Goal: Check status: Check status

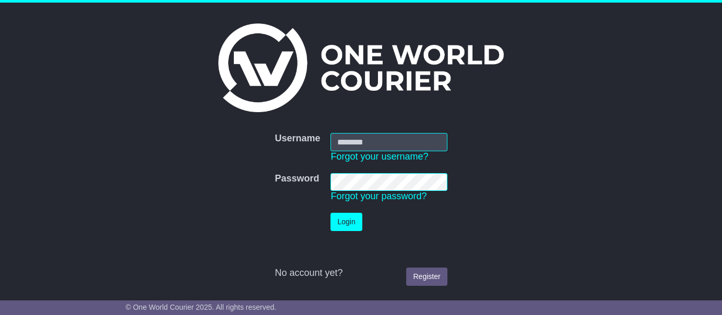
type input "********"
click at [354, 222] on button "Login" at bounding box center [346, 222] width 31 height 18
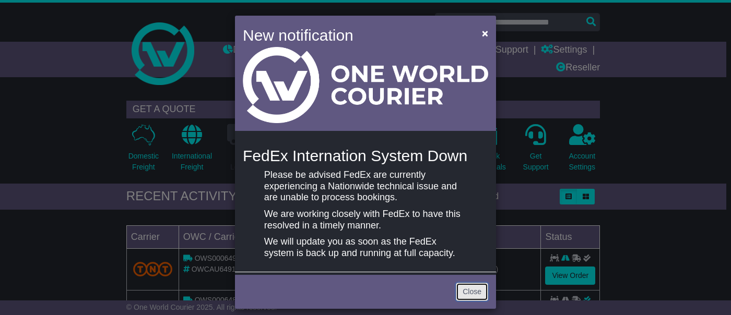
click at [464, 295] on link "Close" at bounding box center [472, 292] width 32 height 18
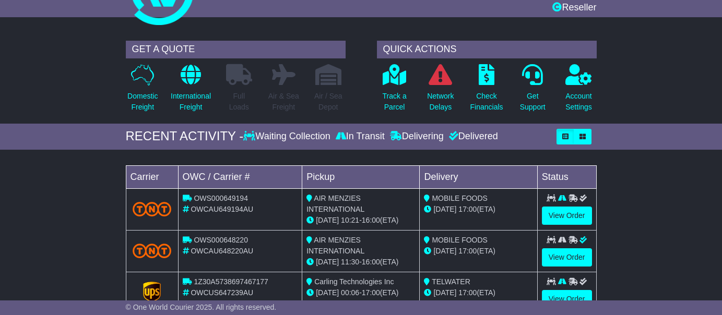
scroll to position [116, 0]
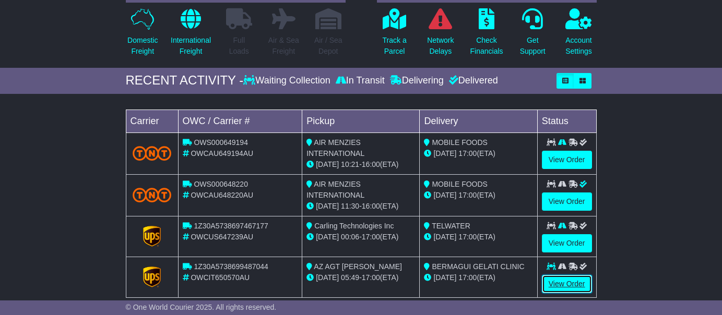
click at [565, 283] on link "View Order" at bounding box center [567, 284] width 50 height 18
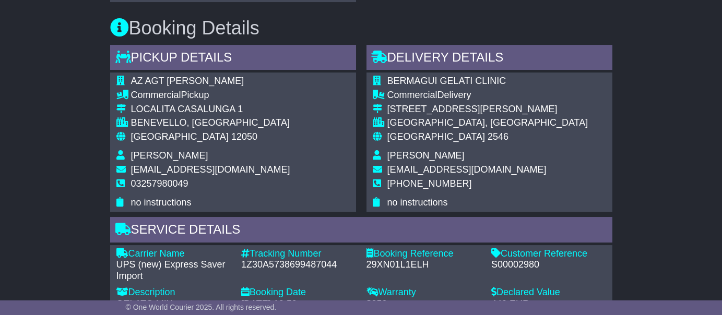
scroll to position [812, 0]
